Goal: Task Accomplishment & Management: Manage account settings

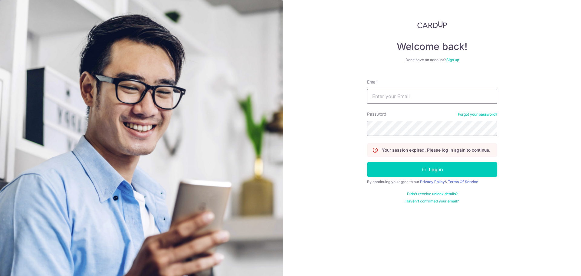
click at [403, 97] on input "Email" at bounding box center [432, 96] width 130 height 15
type input "[EMAIL_ADDRESS][DOMAIN_NAME]"
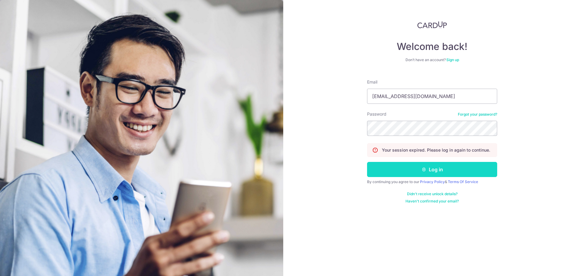
click at [422, 171] on icon "submit" at bounding box center [424, 169] width 5 height 5
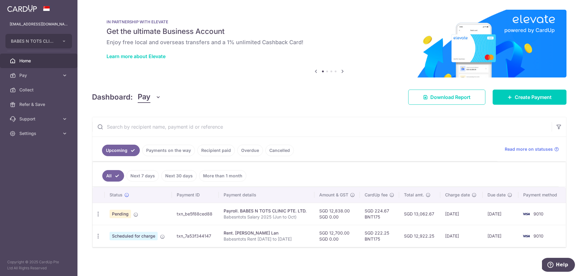
click at [218, 148] on link "Recipient paid" at bounding box center [216, 150] width 38 height 11
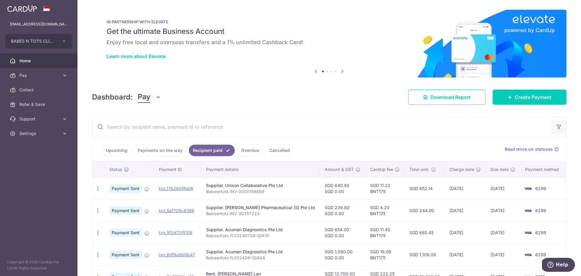
click at [556, 126] on icon "button" at bounding box center [559, 127] width 6 height 6
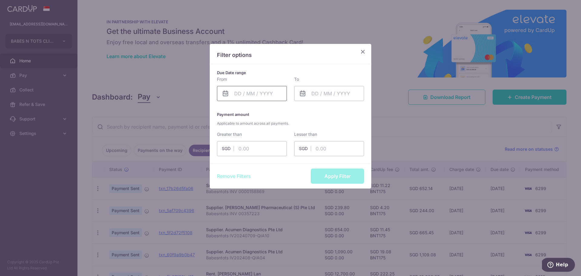
click at [255, 96] on input "text" at bounding box center [252, 93] width 70 height 15
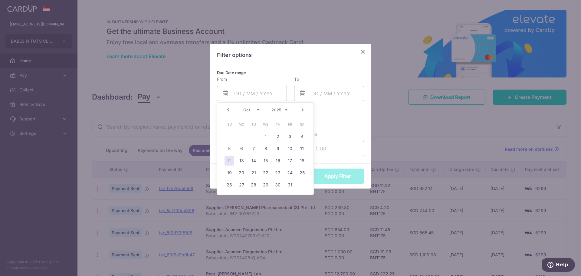
click at [227, 108] on link "Prev" at bounding box center [228, 109] width 7 height 7
click at [302, 109] on link "Next" at bounding box center [302, 109] width 7 height 7
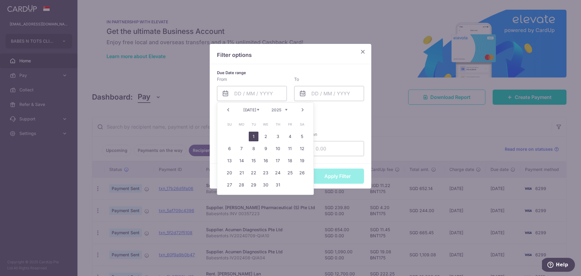
click at [256, 136] on link "1" at bounding box center [254, 137] width 10 height 10
type input "01/07/2025"
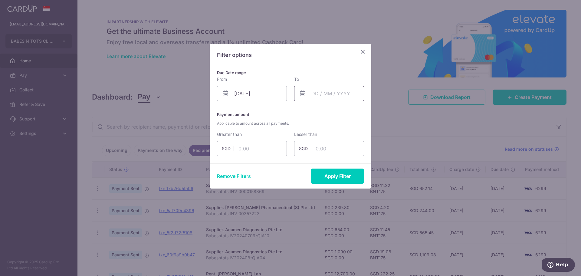
click at [327, 94] on input "text" at bounding box center [329, 93] width 70 height 15
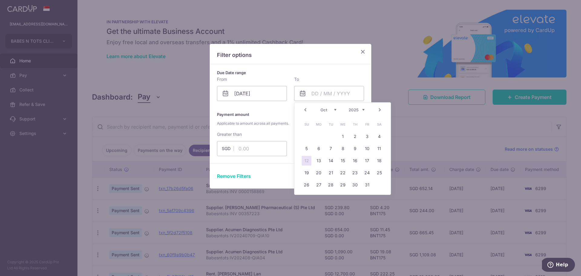
click at [308, 110] on link "Prev" at bounding box center [305, 109] width 7 height 7
click at [356, 185] on link "31" at bounding box center [355, 185] width 10 height 10
type input "31/07/2025"
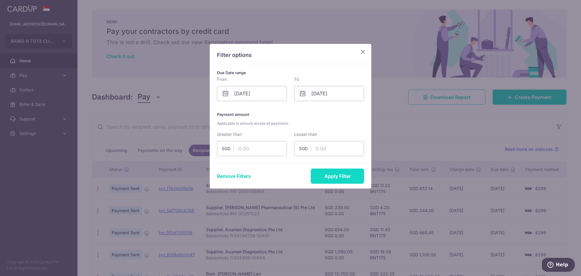
click at [348, 176] on button "Apply Filter" at bounding box center [337, 176] width 53 height 15
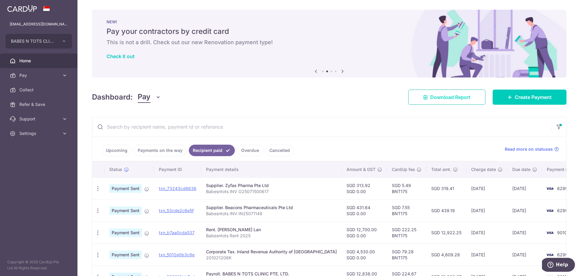
click at [445, 98] on span "Download Report" at bounding box center [450, 97] width 40 height 7
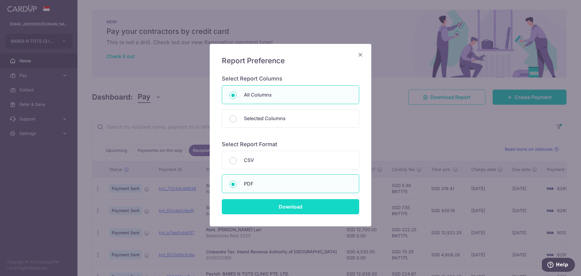
click at [337, 205] on input "Download" at bounding box center [290, 206] width 137 height 15
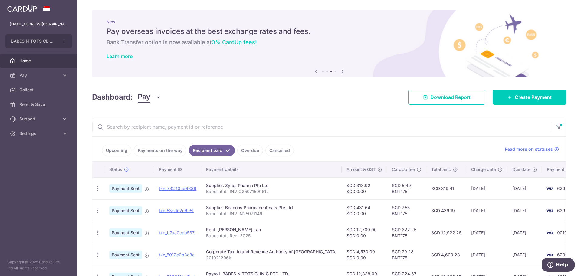
click at [207, 152] on link "Recipient paid" at bounding box center [212, 150] width 46 height 11
click at [556, 126] on icon "button" at bounding box center [559, 125] width 6 height 2
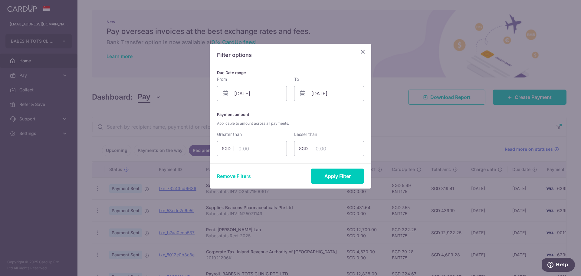
click at [226, 95] on icon at bounding box center [225, 93] width 7 height 7
click at [226, 96] on icon at bounding box center [225, 93] width 7 height 7
click at [226, 93] on icon at bounding box center [225, 93] width 7 height 7
click at [248, 177] on button "Remove Filters" at bounding box center [234, 175] width 34 height 7
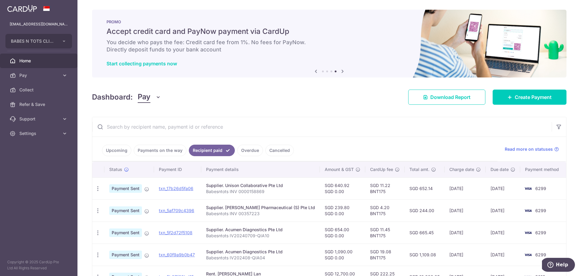
click at [528, 123] on input "text" at bounding box center [321, 126] width 459 height 19
click at [556, 125] on icon "button" at bounding box center [559, 127] width 6 height 6
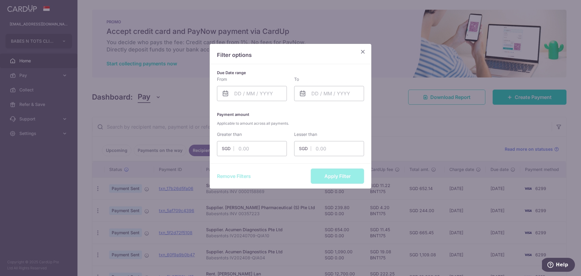
click at [223, 96] on icon at bounding box center [225, 93] width 7 height 7
click at [228, 94] on icon at bounding box center [225, 93] width 7 height 7
click at [247, 90] on input "text" at bounding box center [252, 93] width 70 height 15
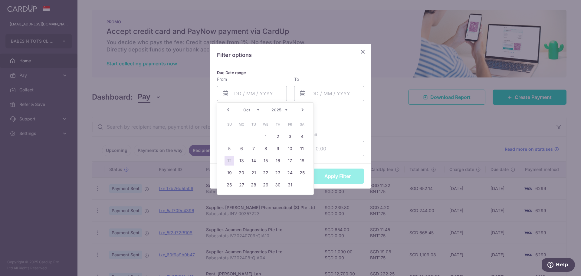
click at [225, 110] on link "Prev" at bounding box center [228, 109] width 7 height 7
click at [289, 133] on link "1" at bounding box center [290, 137] width 10 height 10
type input "01/08/2025"
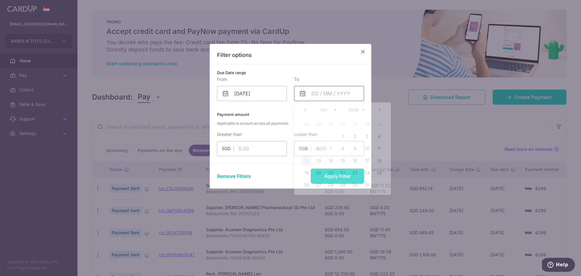
click at [339, 94] on input "text" at bounding box center [329, 93] width 70 height 15
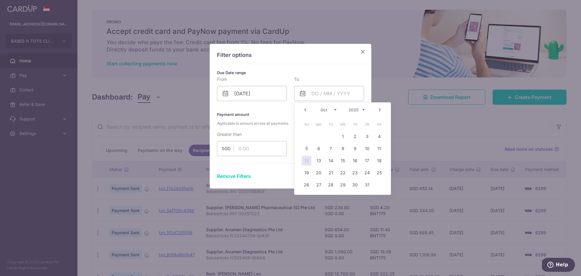
click at [305, 111] on link "Prev" at bounding box center [305, 109] width 7 height 7
click at [310, 197] on link "31" at bounding box center [307, 197] width 10 height 10
type input "31/08/2025"
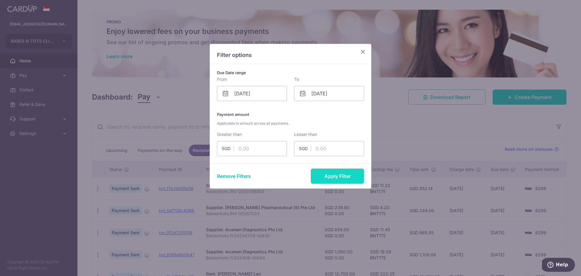
click at [321, 177] on button "Apply Filter" at bounding box center [337, 176] width 53 height 15
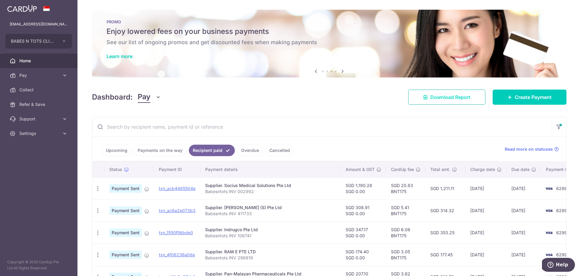
click at [435, 97] on span "Download Report" at bounding box center [450, 97] width 40 height 7
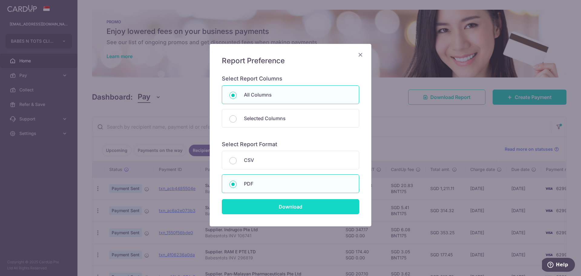
click at [294, 208] on input "Download" at bounding box center [290, 206] width 137 height 15
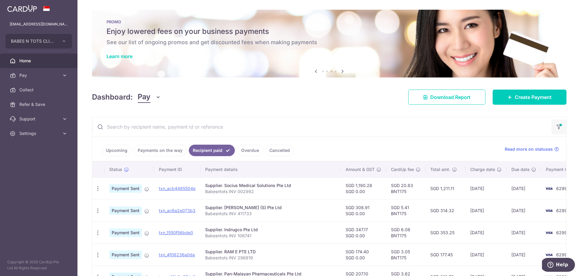
click at [557, 126] on icon "button" at bounding box center [559, 125] width 6 height 2
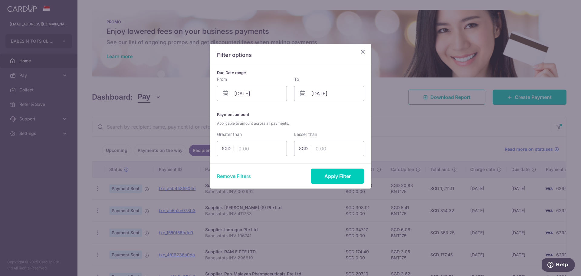
click at [247, 176] on button "Remove Filters" at bounding box center [234, 175] width 34 height 7
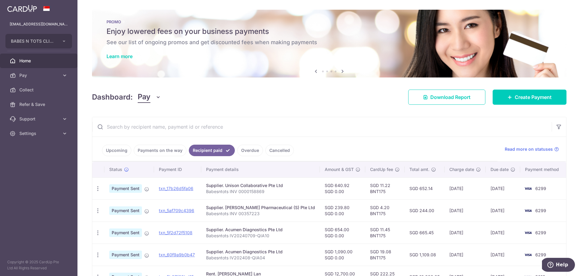
click at [197, 151] on link "Recipient paid" at bounding box center [212, 150] width 46 height 11
click at [558, 127] on icon "button" at bounding box center [559, 127] width 6 height 6
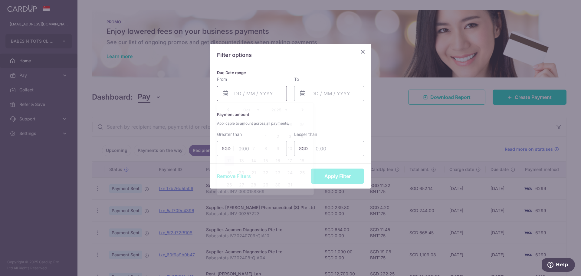
click at [256, 95] on input "text" at bounding box center [252, 93] width 70 height 15
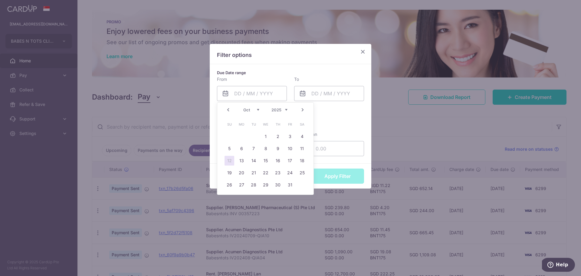
click at [226, 110] on link "Prev" at bounding box center [228, 109] width 7 height 7
click at [238, 136] on link "1" at bounding box center [242, 137] width 10 height 10
type input "01/09/2025"
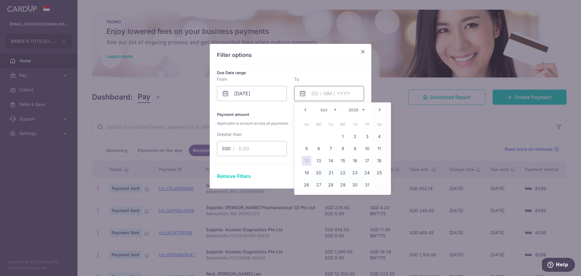
click at [314, 91] on input "text" at bounding box center [329, 93] width 70 height 15
click at [302, 111] on link "Prev" at bounding box center [305, 109] width 7 height 7
click at [331, 186] on link "30" at bounding box center [331, 185] width 10 height 10
type input "30/09/2025"
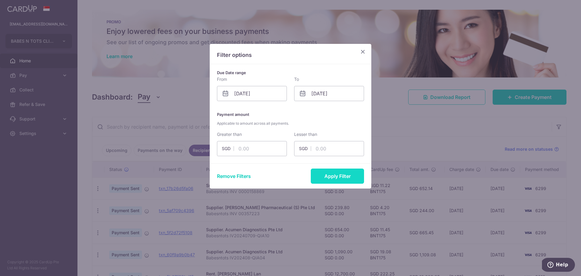
click at [333, 177] on button "Apply Filter" at bounding box center [337, 176] width 53 height 15
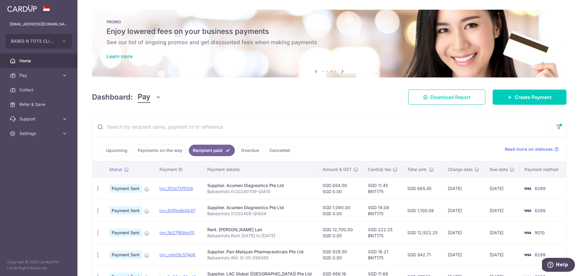
click at [449, 97] on span "Download Report" at bounding box center [450, 97] width 40 height 7
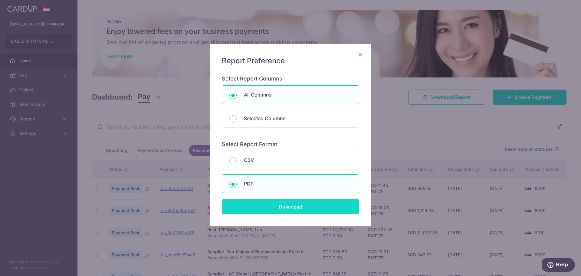
click at [295, 209] on input "Download" at bounding box center [290, 206] width 137 height 15
